Goal: Find specific page/section: Find specific page/section

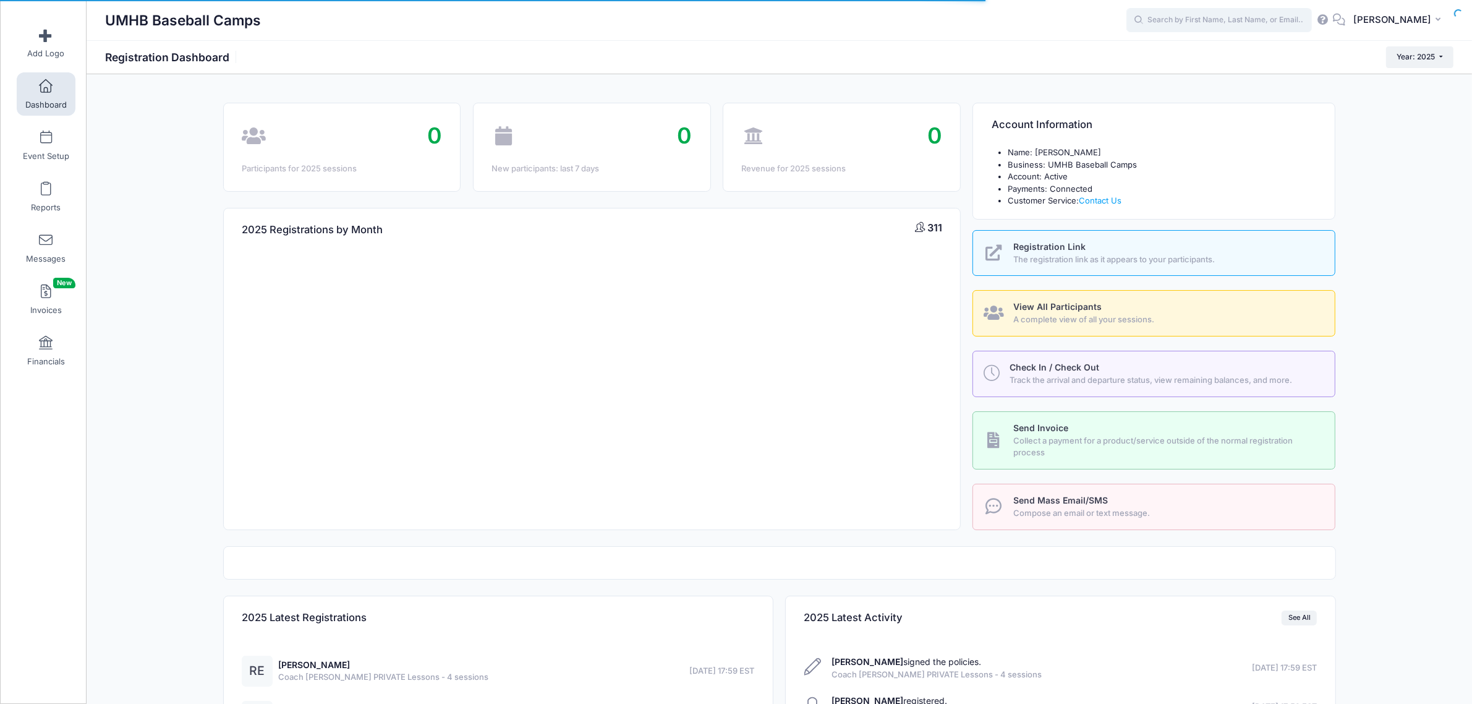
click at [1195, 23] on input "text" at bounding box center [1219, 20] width 185 height 25
type input "bowle"
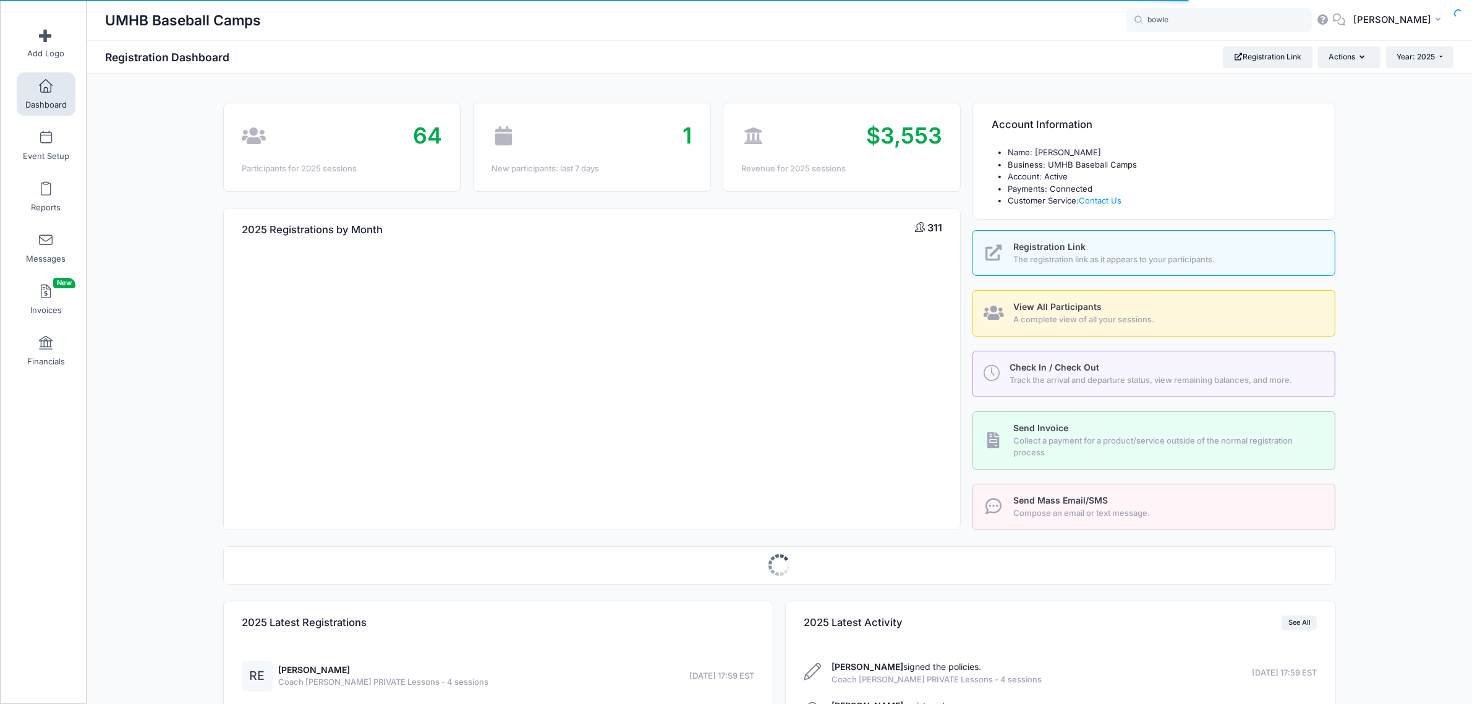
select select
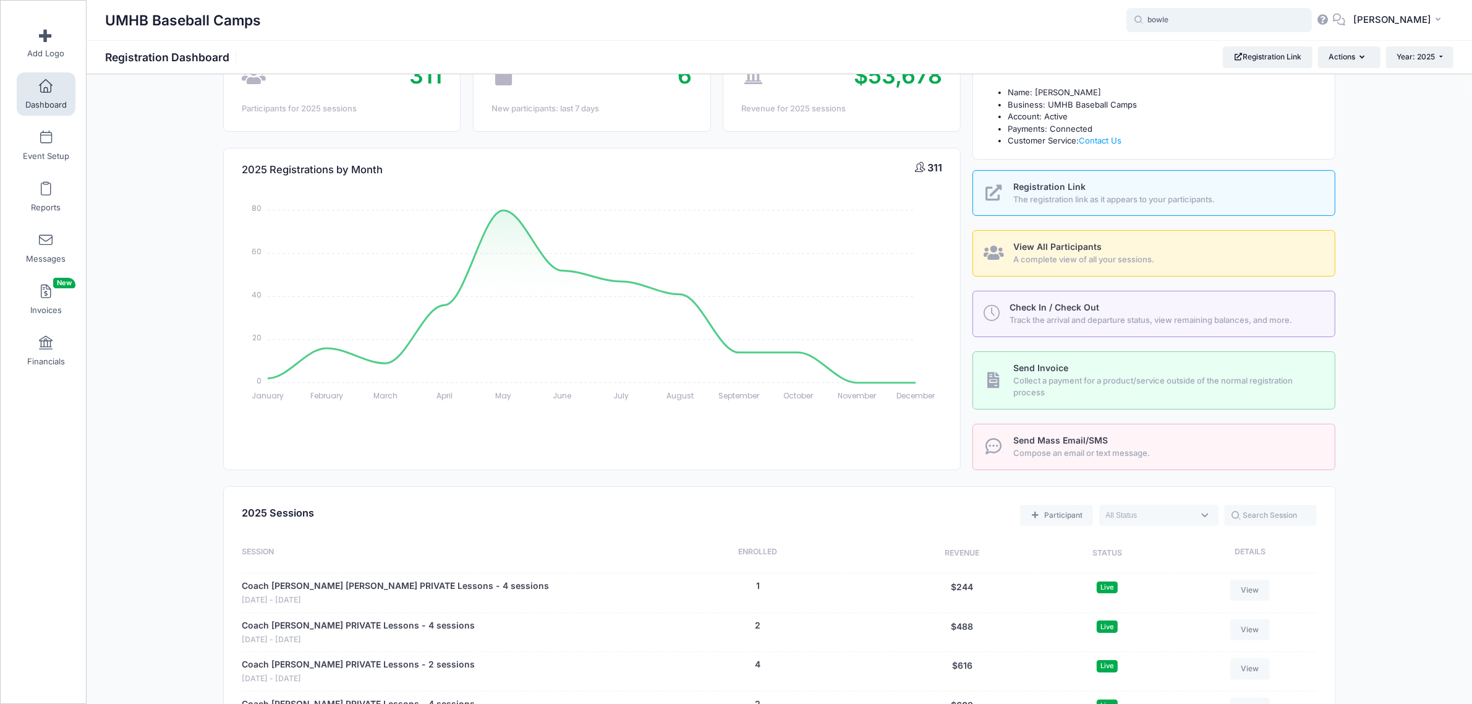
scroll to position [77, 0]
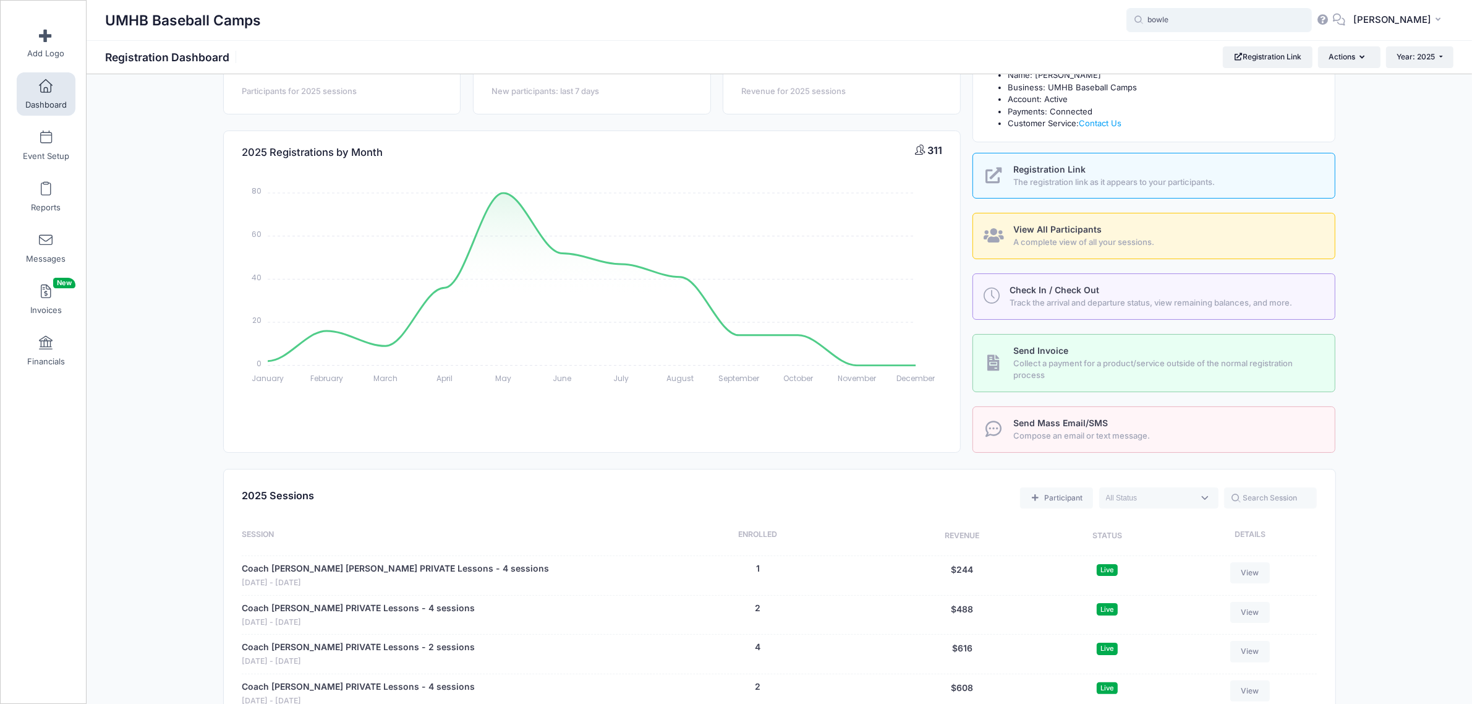
click at [1195, 23] on input "bowle" at bounding box center [1219, 20] width 185 height 25
type input "bowles"
drag, startPoint x: 1256, startPoint y: 19, endPoint x: 1079, endPoint y: 33, distance: 177.4
click at [1079, 33] on div "UMHB Baseball Camps bowles No participants found for the sessions listed on the…" at bounding box center [780, 20] width 1386 height 28
